Goal: Task Accomplishment & Management: Manage account settings

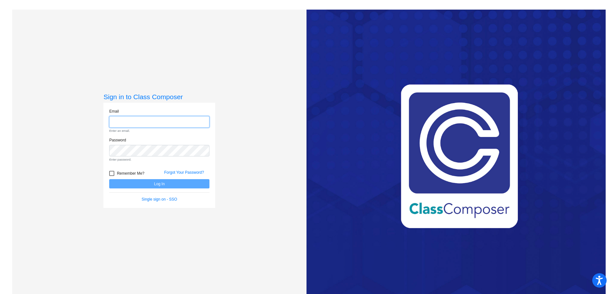
type input "[EMAIL_ADDRESS][DOMAIN_NAME]"
click at [167, 180] on form "Email [EMAIL_ADDRESS][DOMAIN_NAME] Enter an email. Password Enter password. Rem…" at bounding box center [159, 155] width 100 height 94
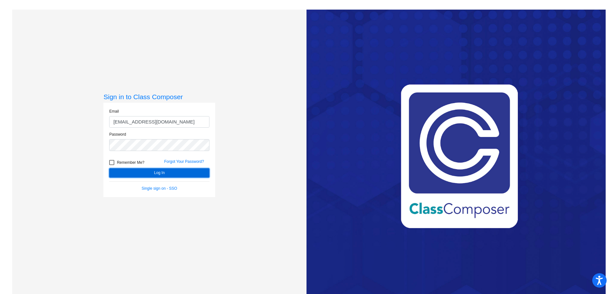
click at [180, 170] on button "Log In" at bounding box center [159, 172] width 100 height 9
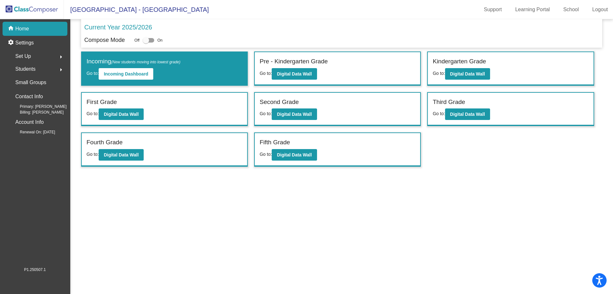
click at [58, 54] on mat-icon "arrow_right" at bounding box center [61, 57] width 8 height 8
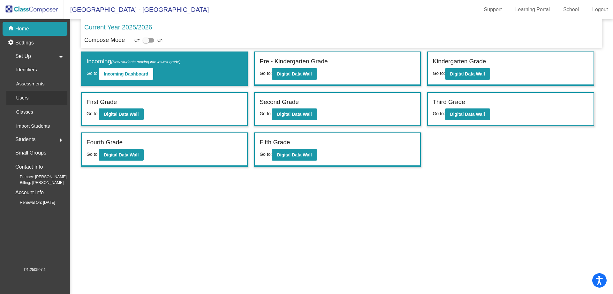
click at [32, 97] on div "Users" at bounding box center [19, 98] width 27 height 14
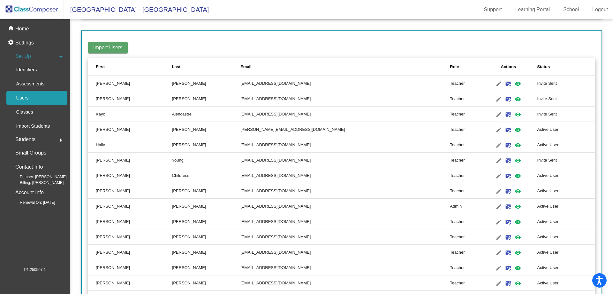
scroll to position [96, 0]
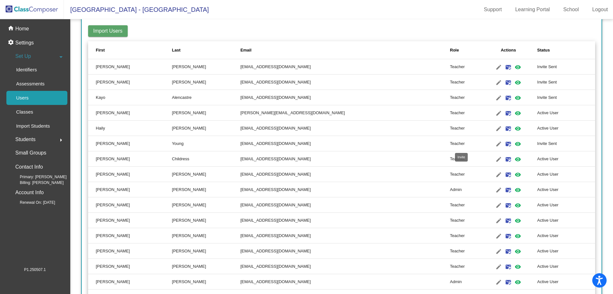
click at [505, 143] on mat-icon "mark_email_read" at bounding box center [509, 144] width 8 height 8
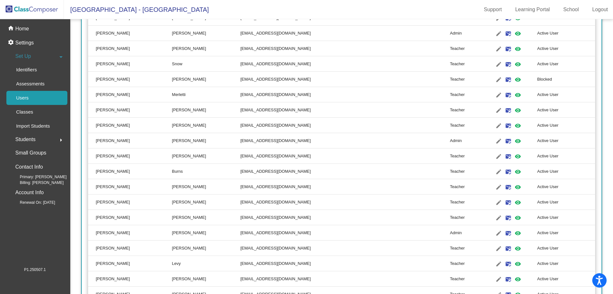
scroll to position [351, 0]
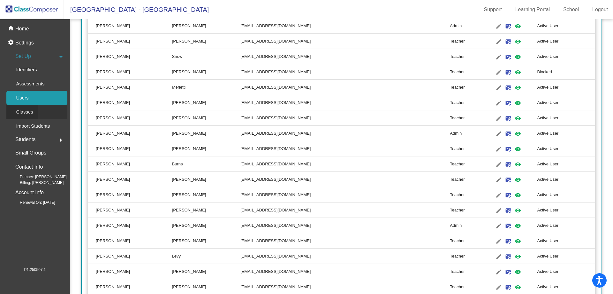
click at [42, 111] on link "Classes" at bounding box center [36, 112] width 61 height 14
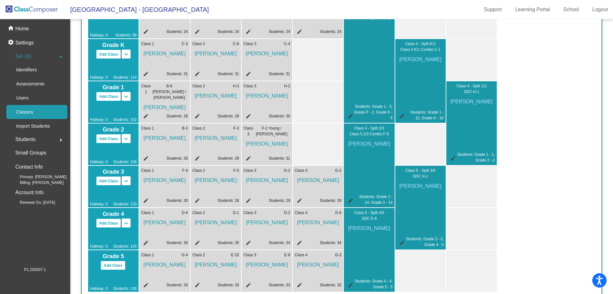
scroll to position [96, 0]
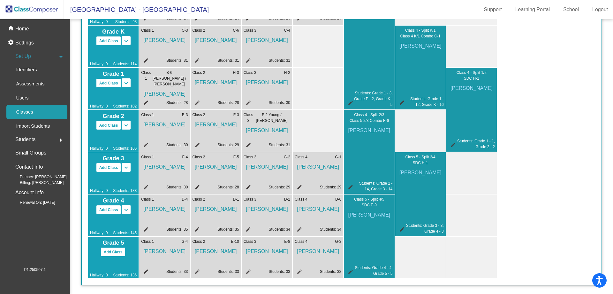
click at [249, 144] on mat-icon "edit" at bounding box center [248, 146] width 8 height 8
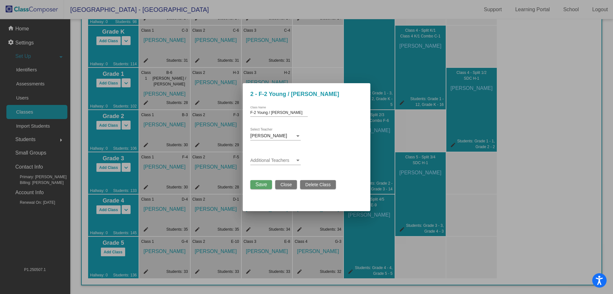
click at [300, 162] on div at bounding box center [298, 160] width 6 height 5
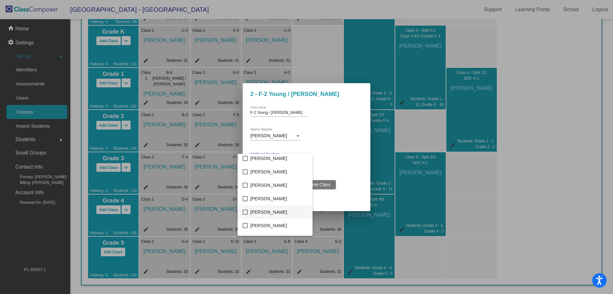
scroll to position [212, 0]
click at [275, 175] on span "[PERSON_NAME]" at bounding box center [278, 176] width 57 height 13
click at [353, 92] on div at bounding box center [306, 147] width 613 height 294
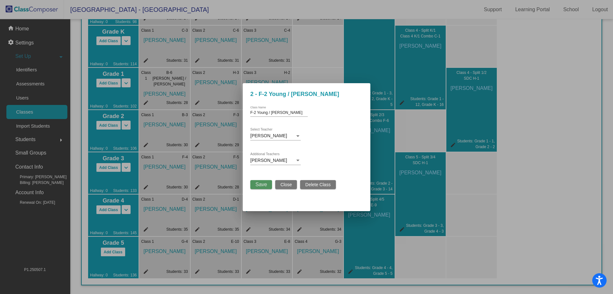
click at [261, 185] on span "Save" at bounding box center [262, 183] width 12 height 5
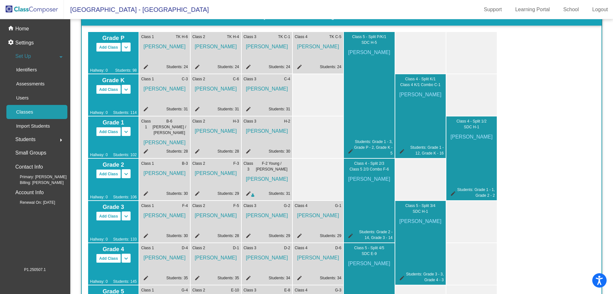
scroll to position [64, 0]
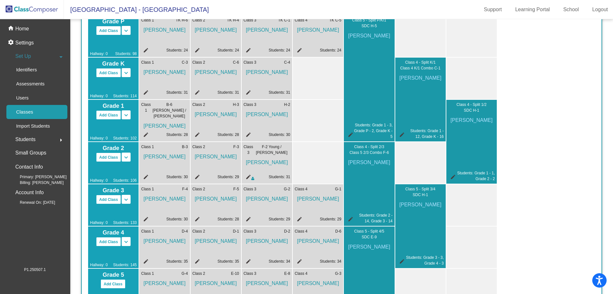
click at [146, 134] on mat-icon "edit" at bounding box center [145, 136] width 8 height 8
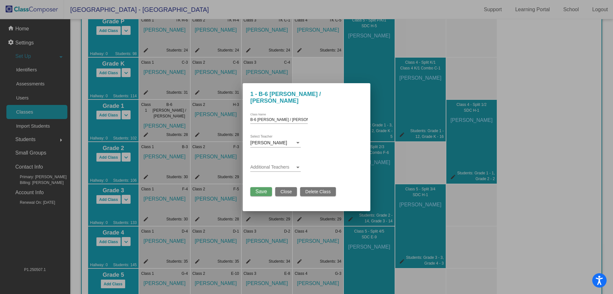
click at [280, 165] on span at bounding box center [272, 167] width 45 height 5
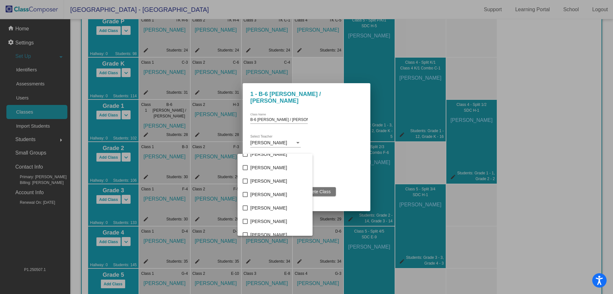
scroll to position [224, 0]
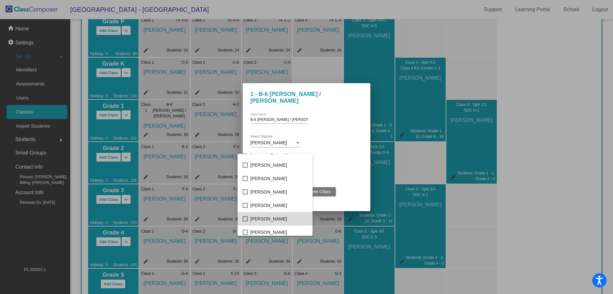
click at [276, 219] on span "[PERSON_NAME]" at bounding box center [278, 218] width 57 height 13
click at [348, 116] on div at bounding box center [306, 147] width 613 height 294
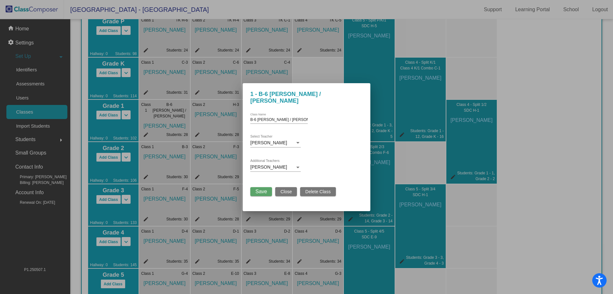
click at [258, 189] on span "Save" at bounding box center [262, 191] width 12 height 5
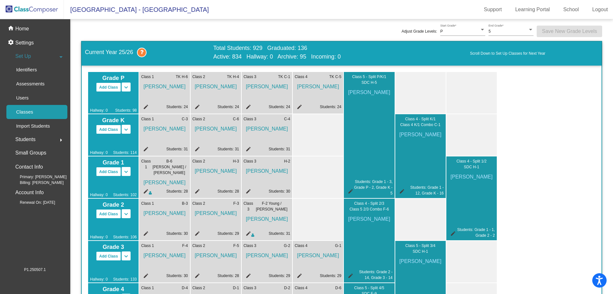
scroll to position [0, 0]
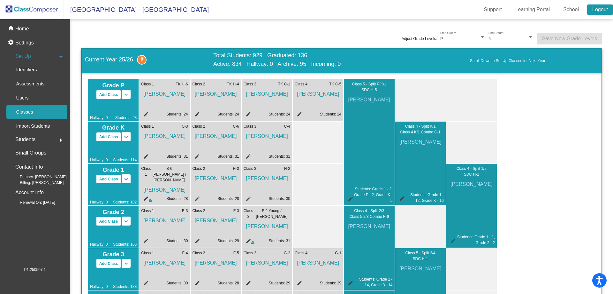
click at [602, 11] on link "Logout" at bounding box center [601, 9] width 26 height 10
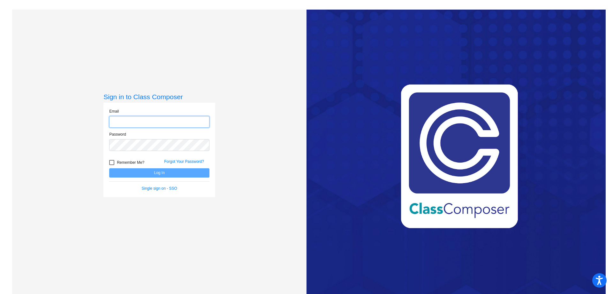
type input "[EMAIL_ADDRESS][DOMAIN_NAME]"
